Goal: Complete application form

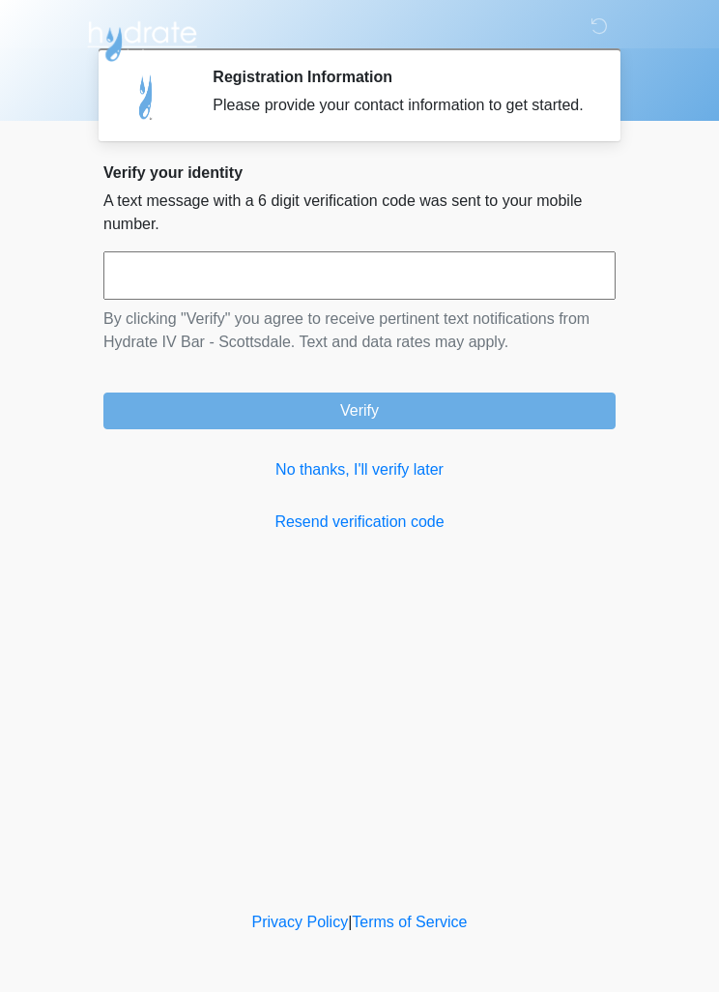
click at [366, 287] on input "text" at bounding box center [359, 275] width 512 height 48
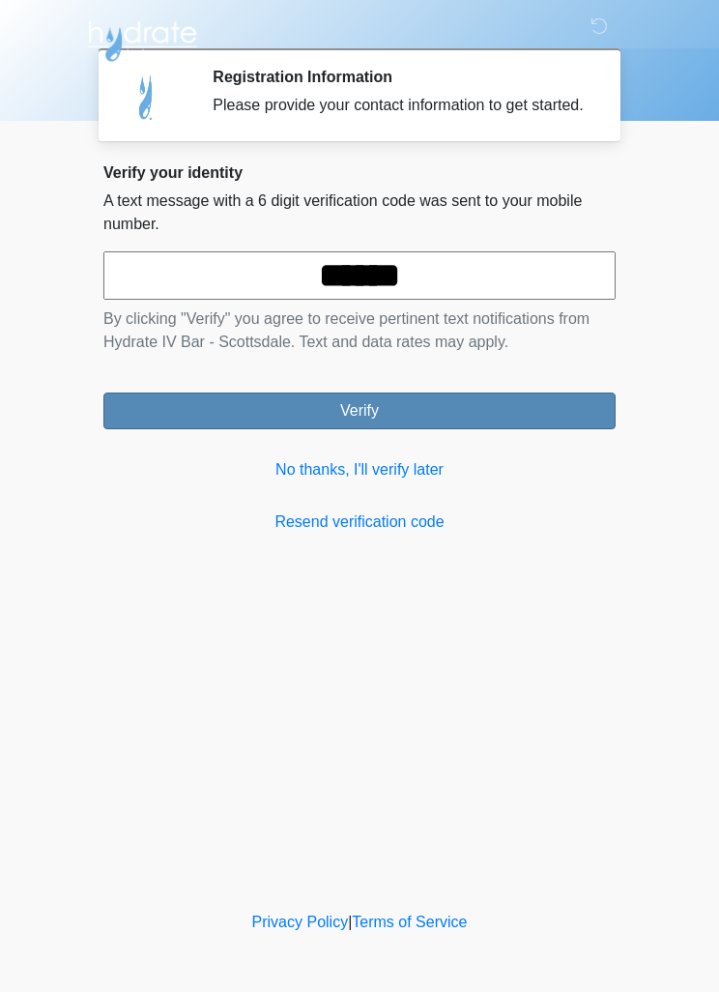
type input "******"
click at [499, 429] on button "Verify" at bounding box center [359, 411] width 512 height 37
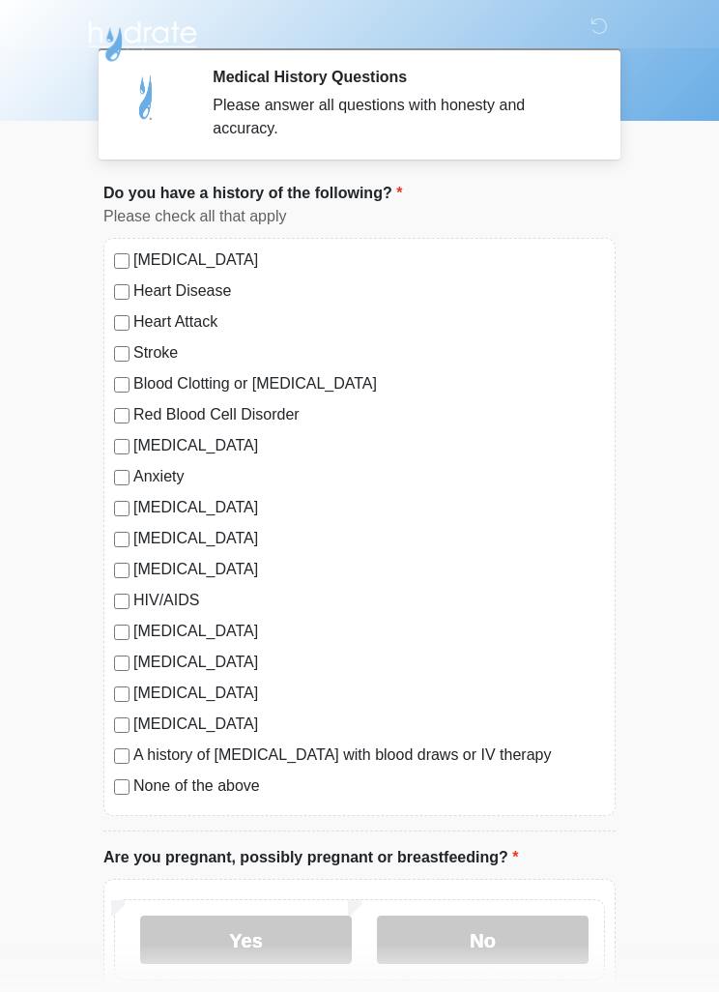
click at [174, 350] on label "Stroke" at bounding box center [369, 352] width 472 height 23
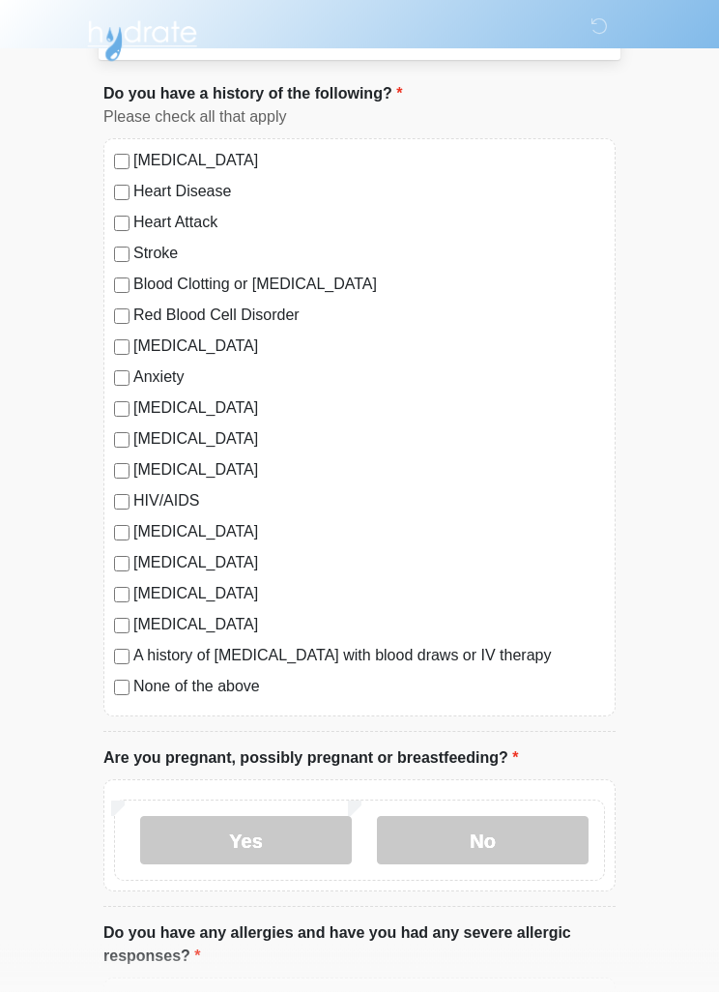
scroll to position [154, 0]
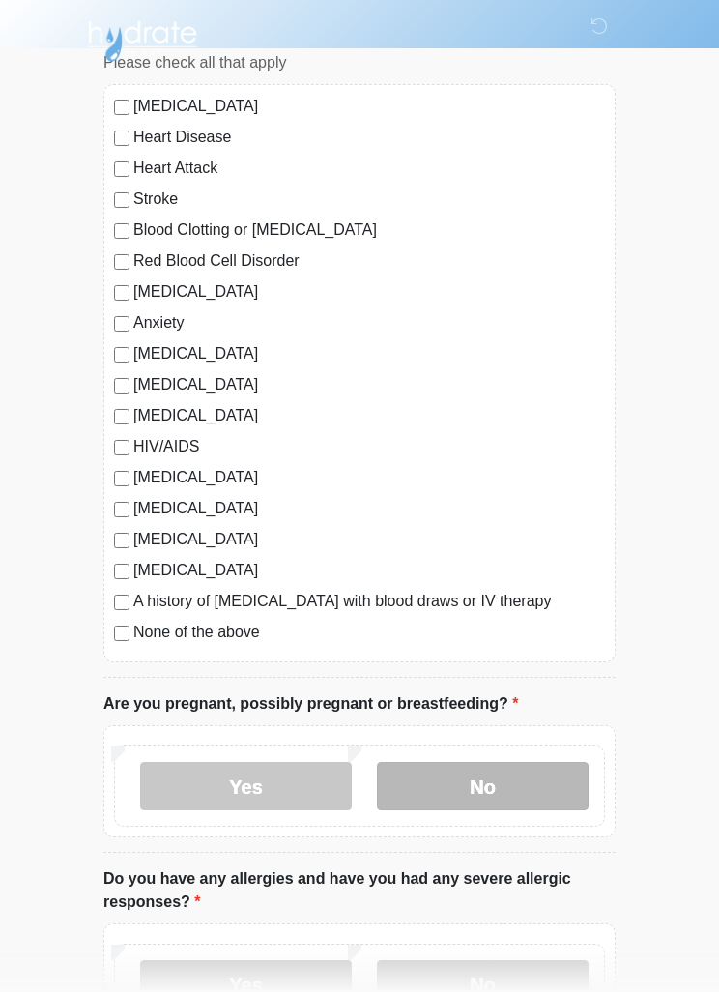
click at [506, 778] on label "No" at bounding box center [483, 786] width 212 height 48
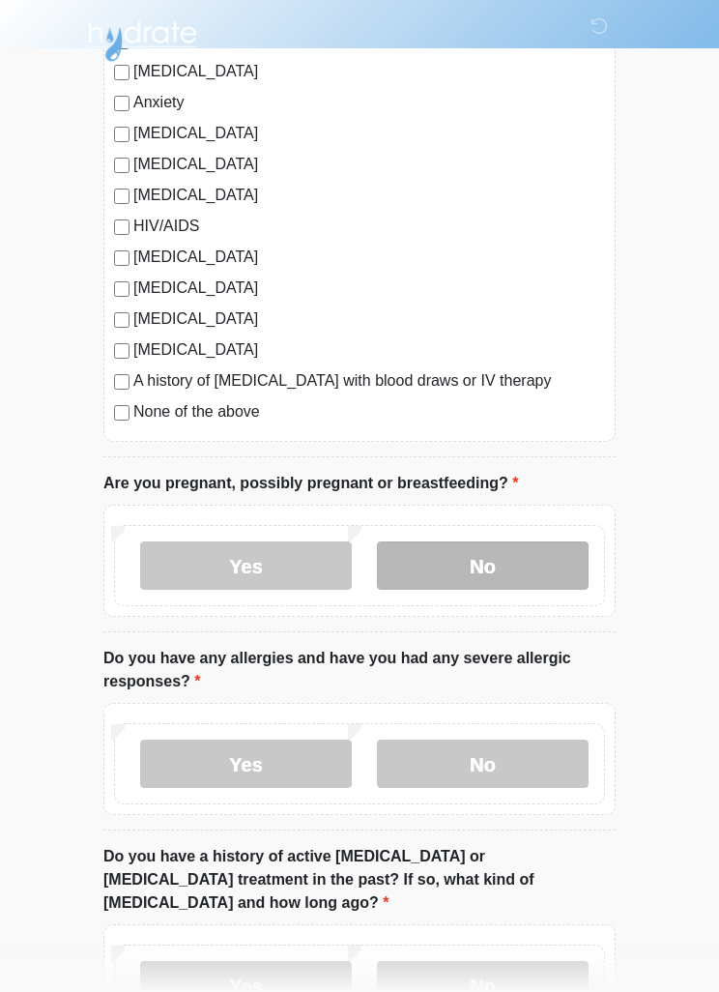
scroll to position [376, 0]
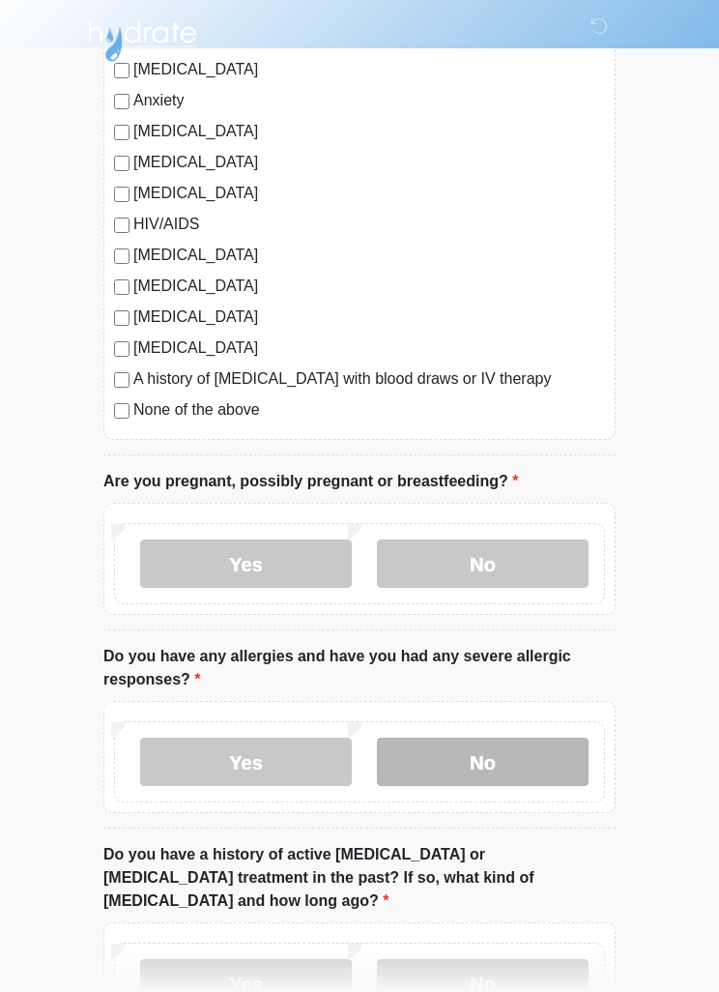
click at [529, 753] on label "No" at bounding box center [483, 762] width 212 height 48
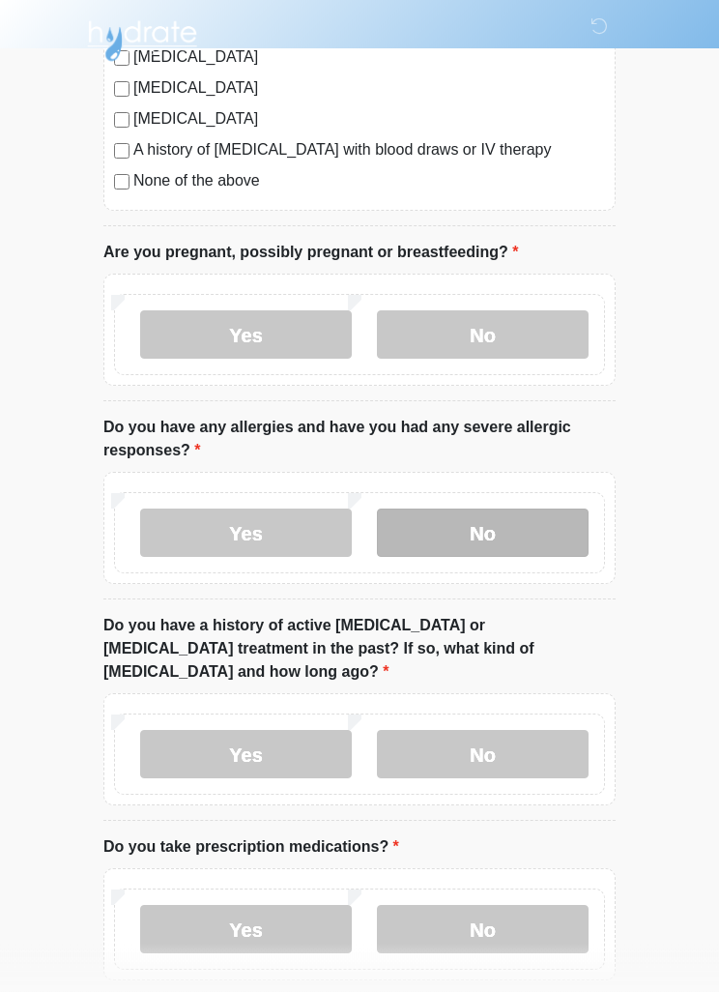
scroll to position [605, 0]
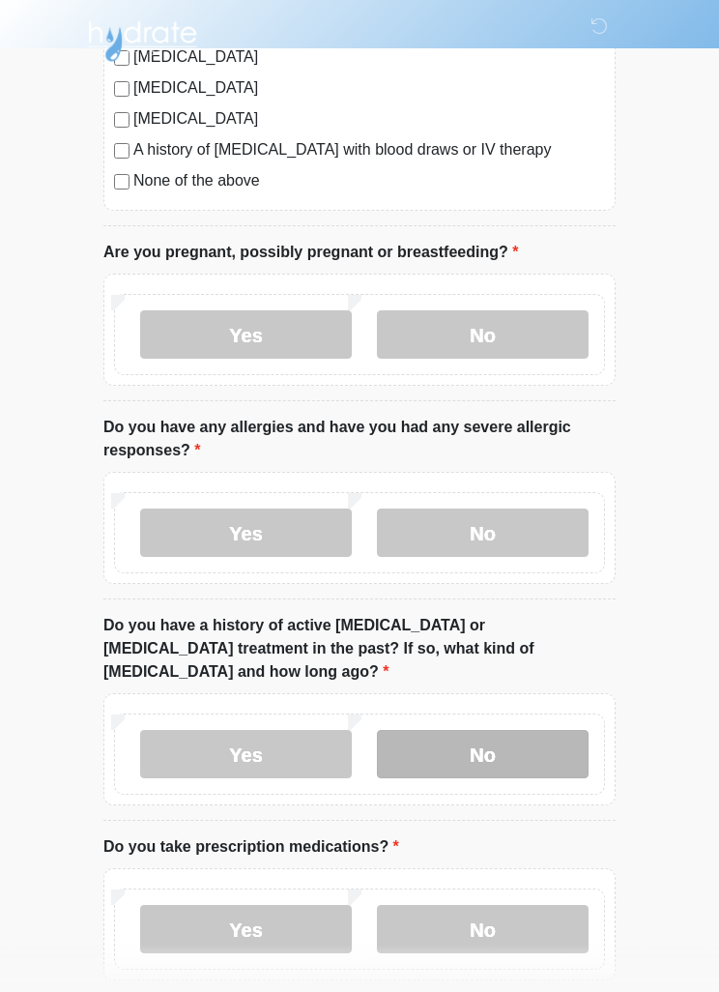
click at [540, 736] on label "No" at bounding box center [483, 754] width 212 height 48
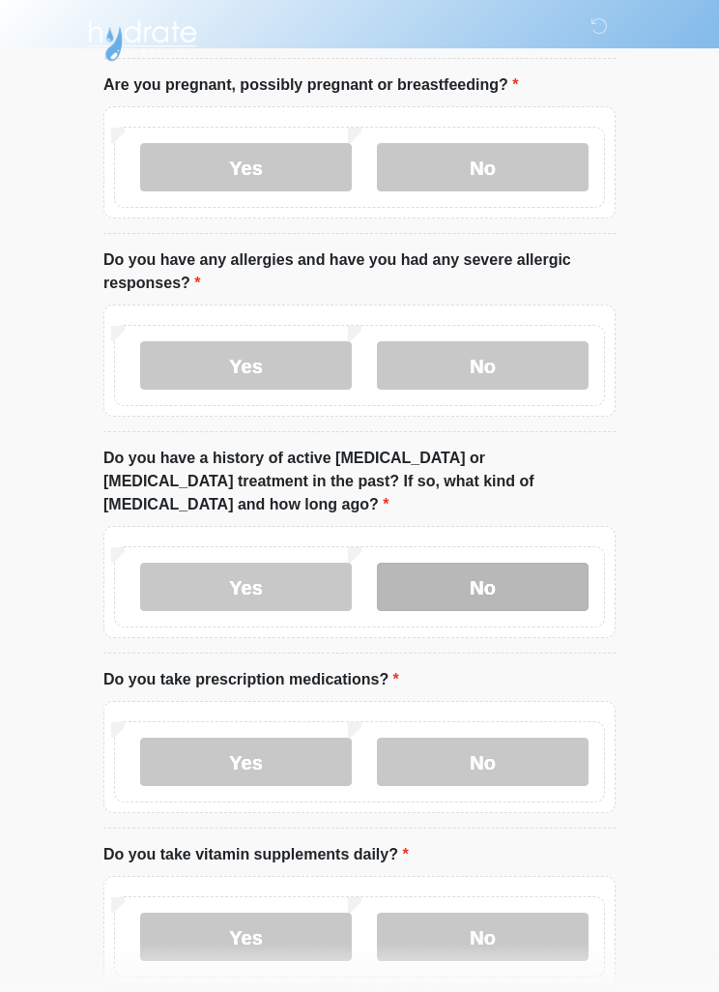
scroll to position [774, 0]
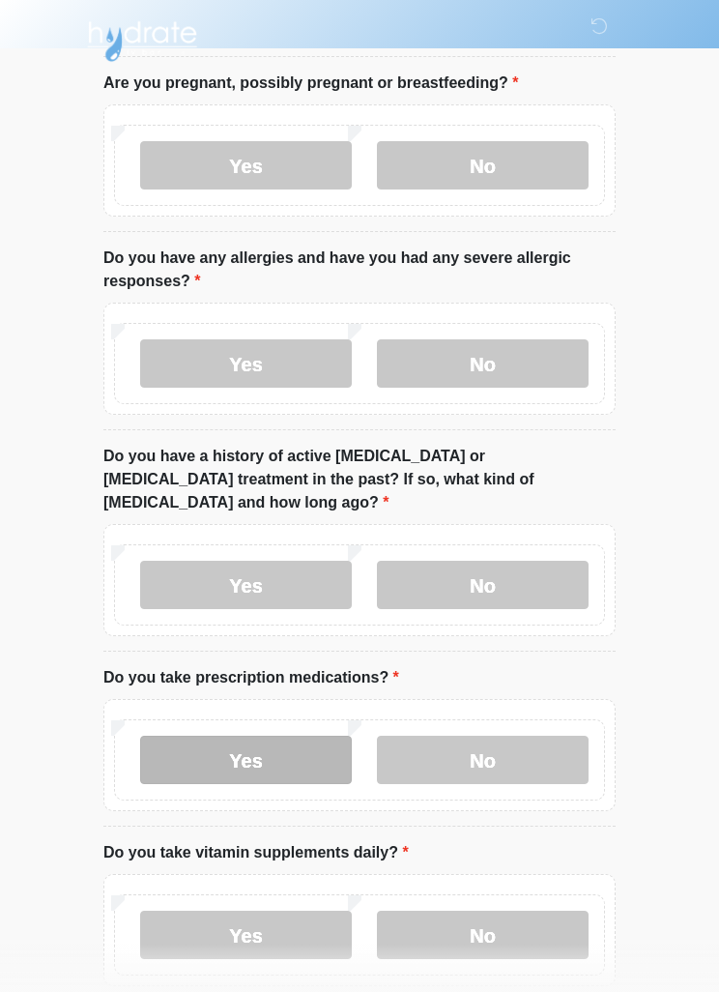
click at [298, 736] on label "Yes" at bounding box center [246, 760] width 212 height 48
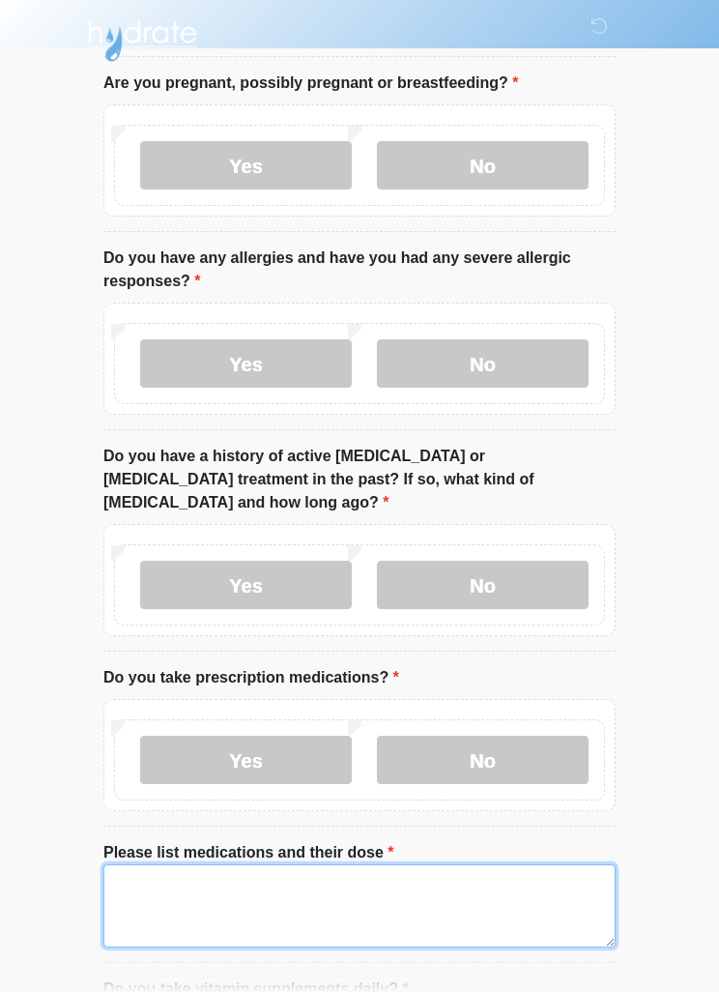
click at [382, 871] on textarea "Please list medications and their dose" at bounding box center [359, 905] width 512 height 83
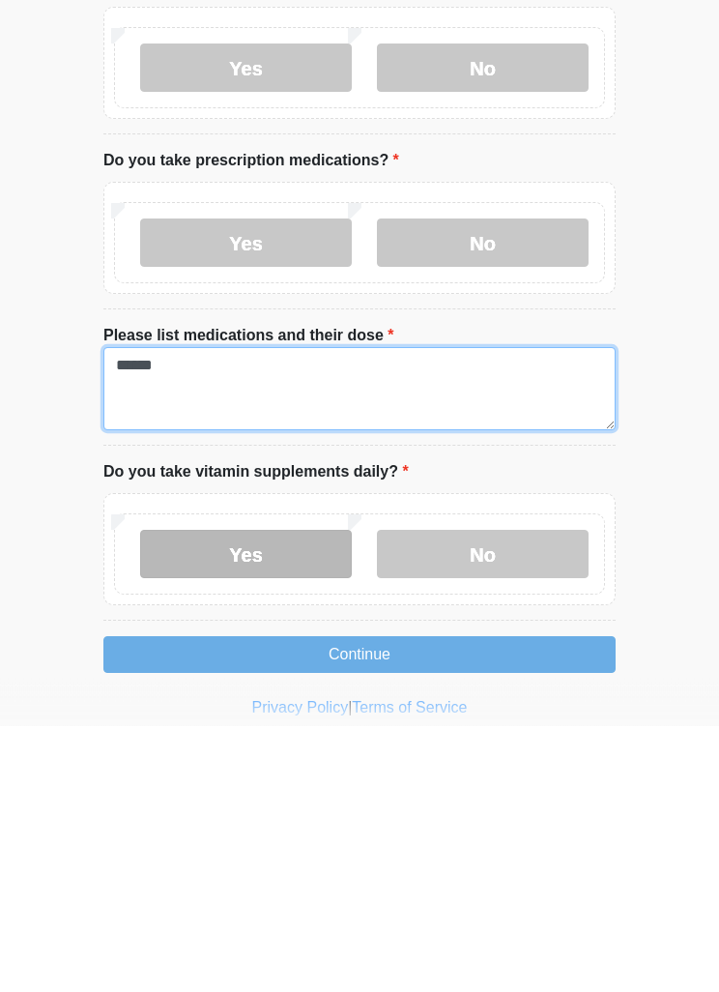
type textarea "******"
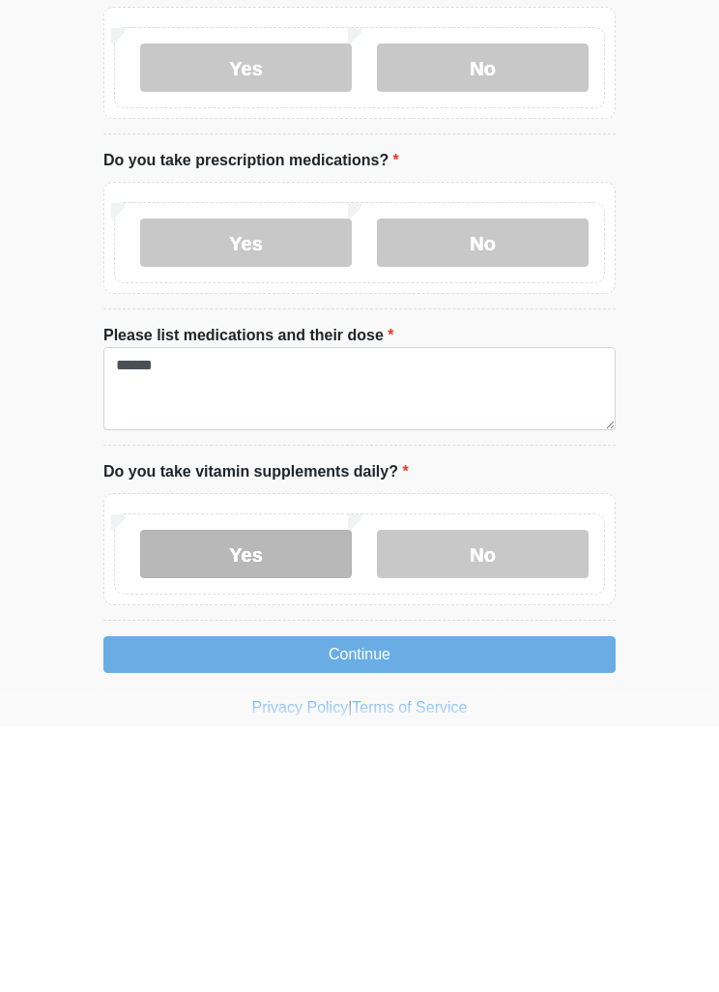
click at [304, 797] on label "Yes" at bounding box center [246, 821] width 212 height 48
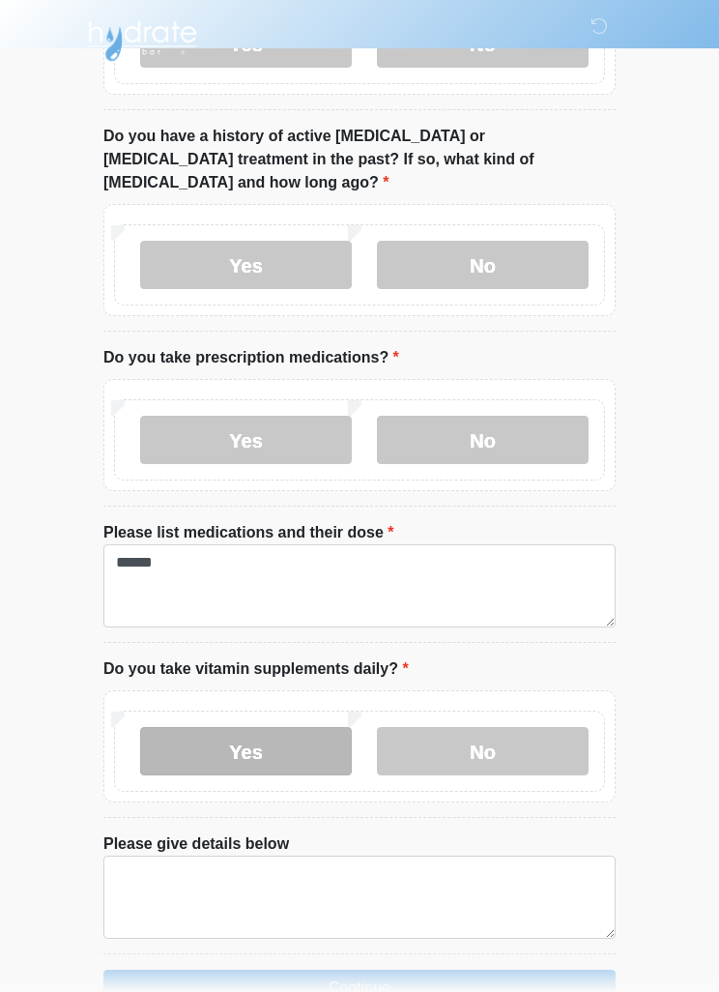
scroll to position [1124, 0]
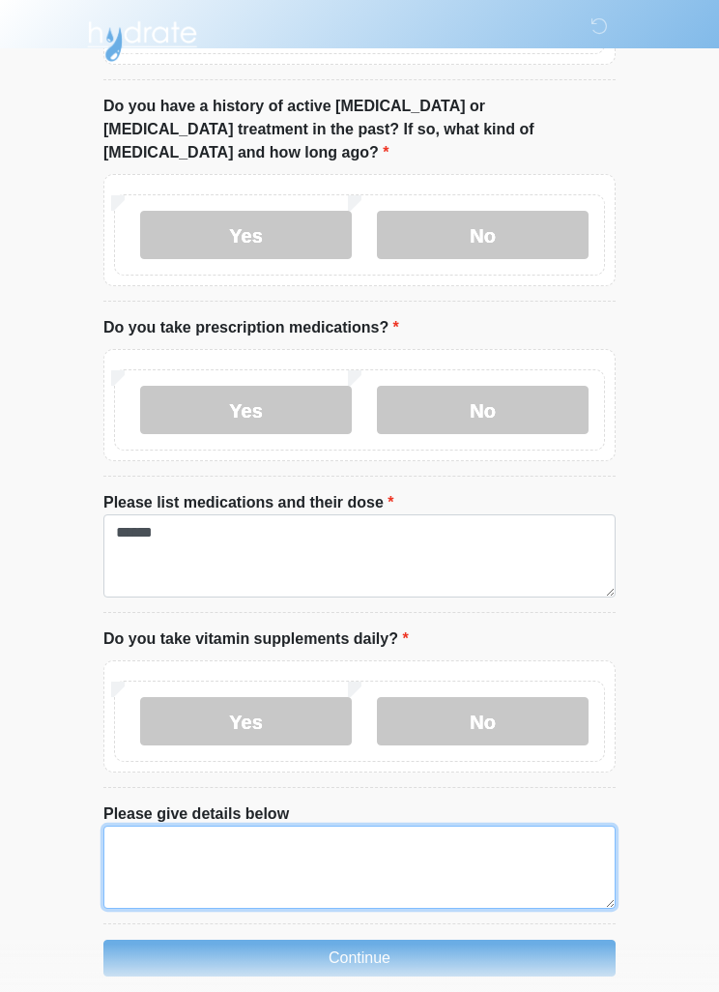
click at [479, 861] on textarea "Please give details below" at bounding box center [359, 867] width 512 height 83
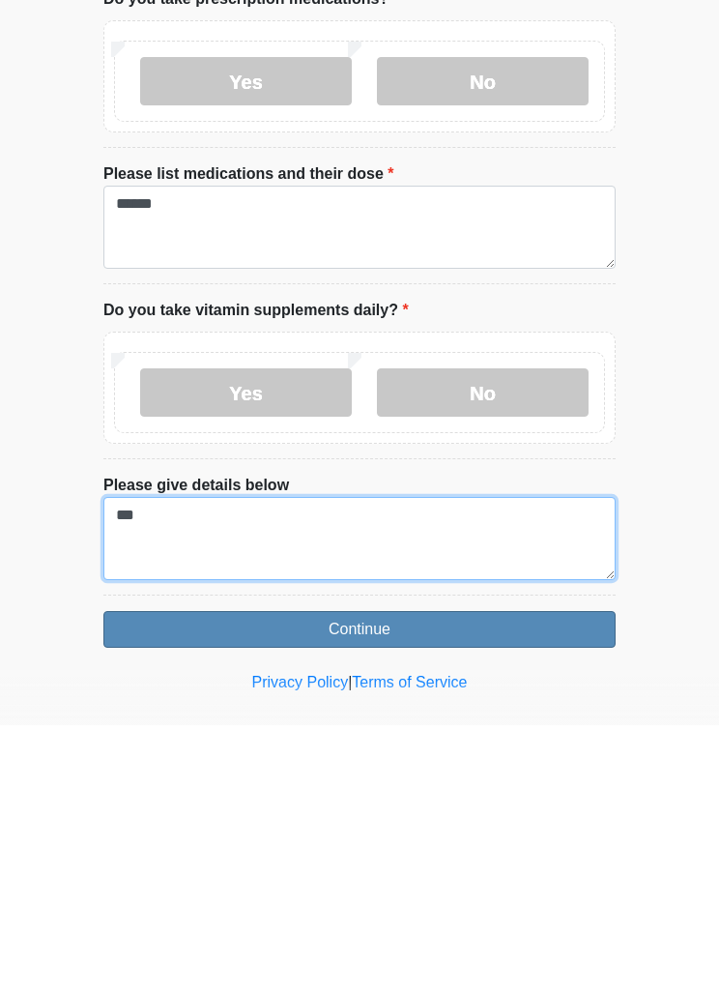
type textarea "***"
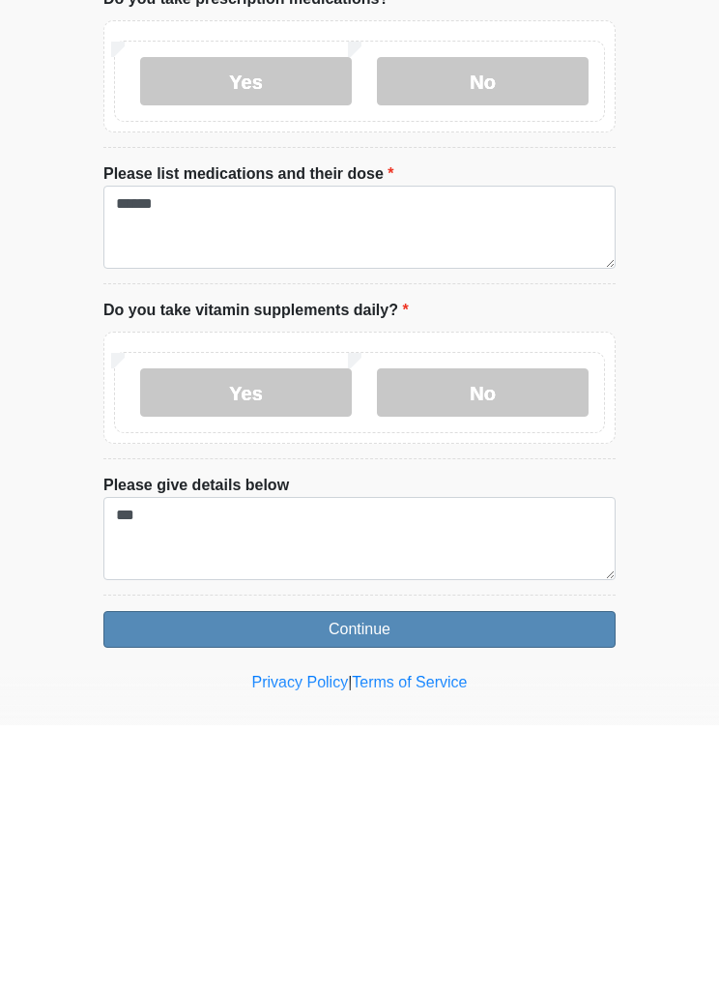
click at [487, 878] on button "Continue" at bounding box center [359, 896] width 512 height 37
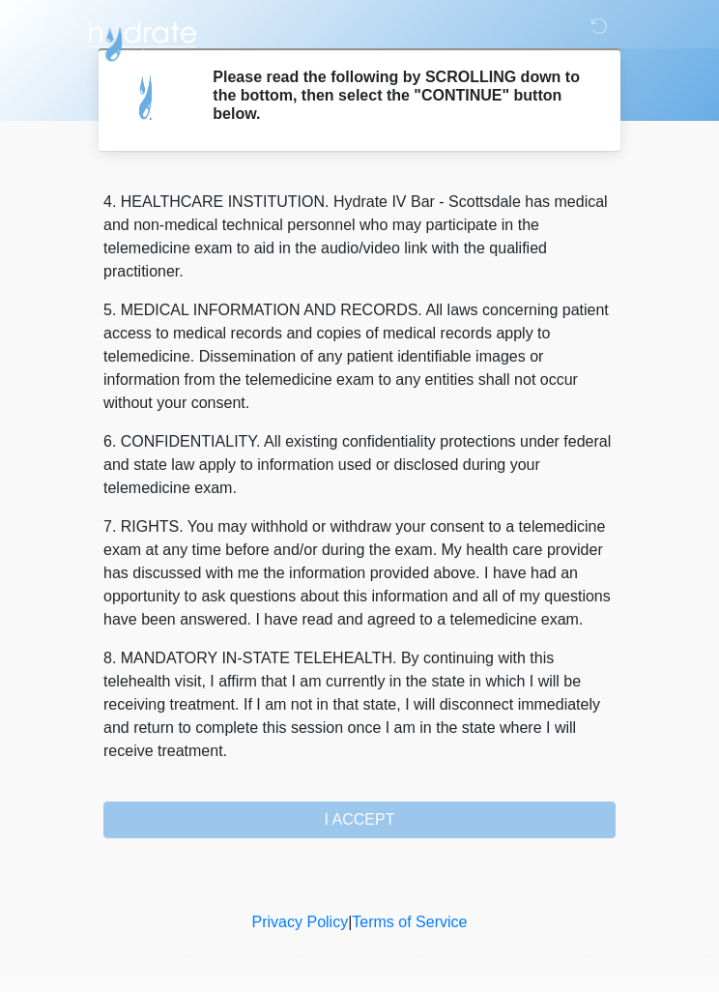
scroll to position [540, 0]
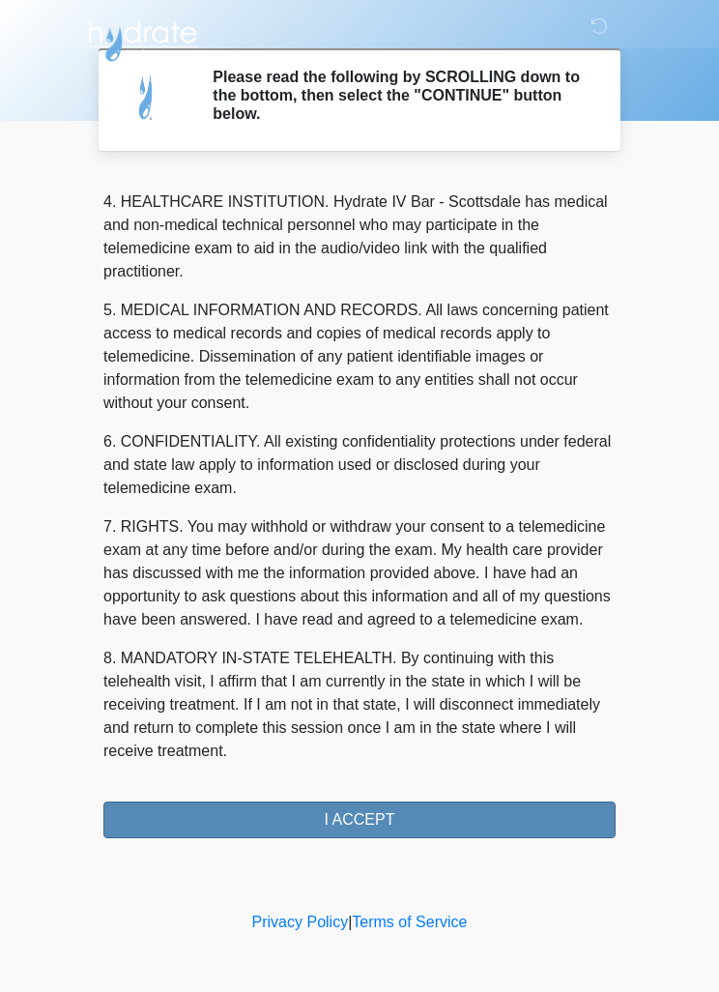
click at [452, 806] on button "I ACCEPT" at bounding box center [359, 820] width 512 height 37
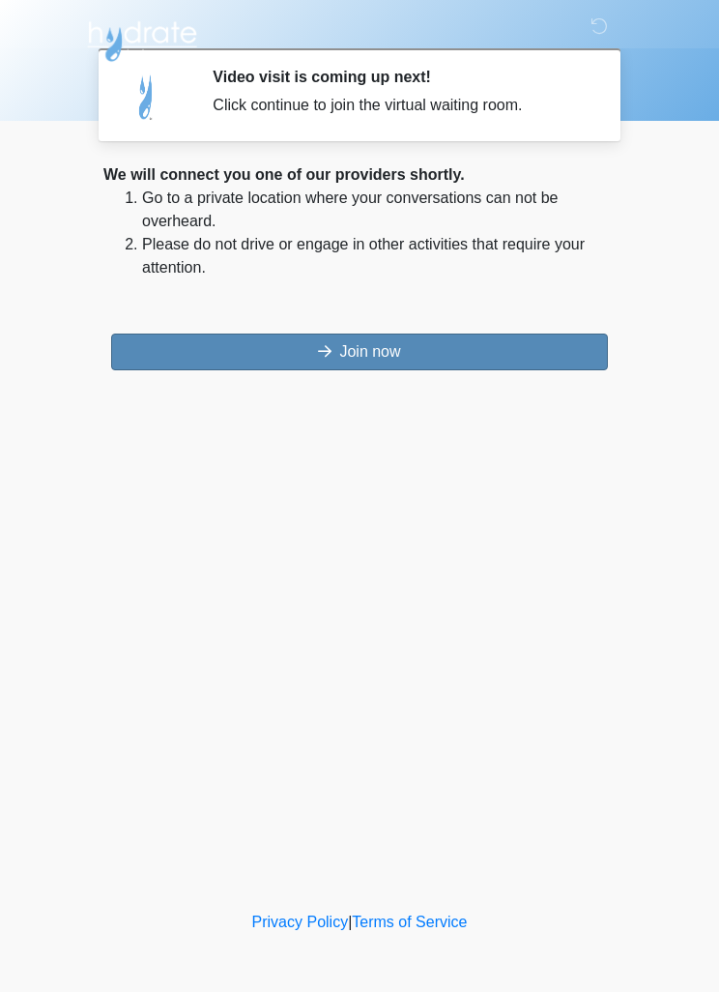
click at [510, 345] on button "Join now" at bounding box center [359, 352] width 497 height 37
